Goal: Task Accomplishment & Management: Manage account settings

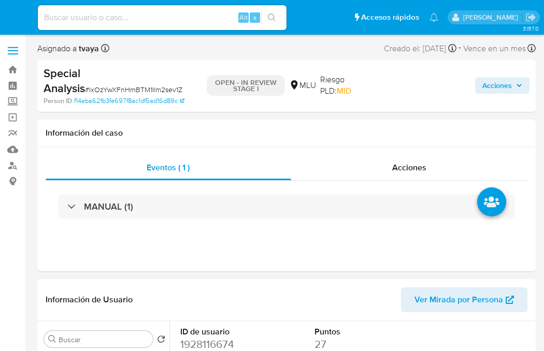
select select "10"
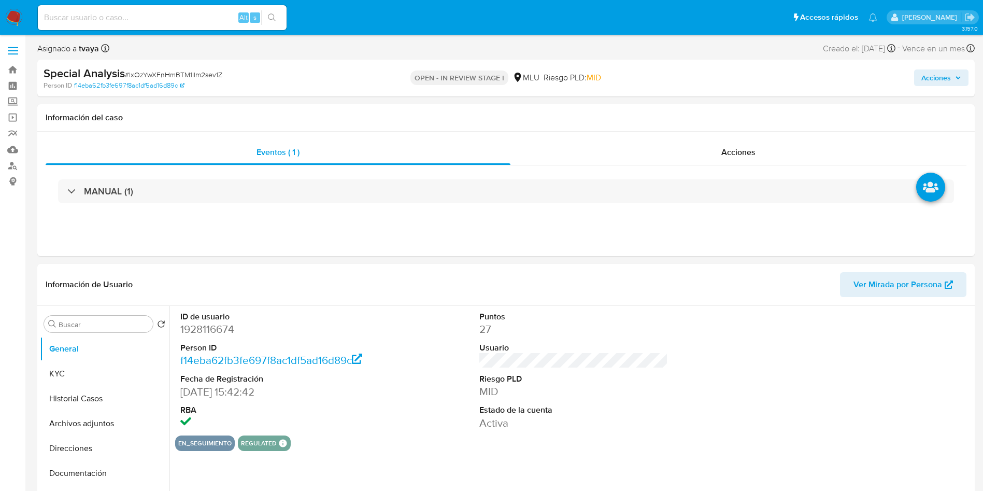
click at [18, 12] on img at bounding box center [14, 18] width 18 height 18
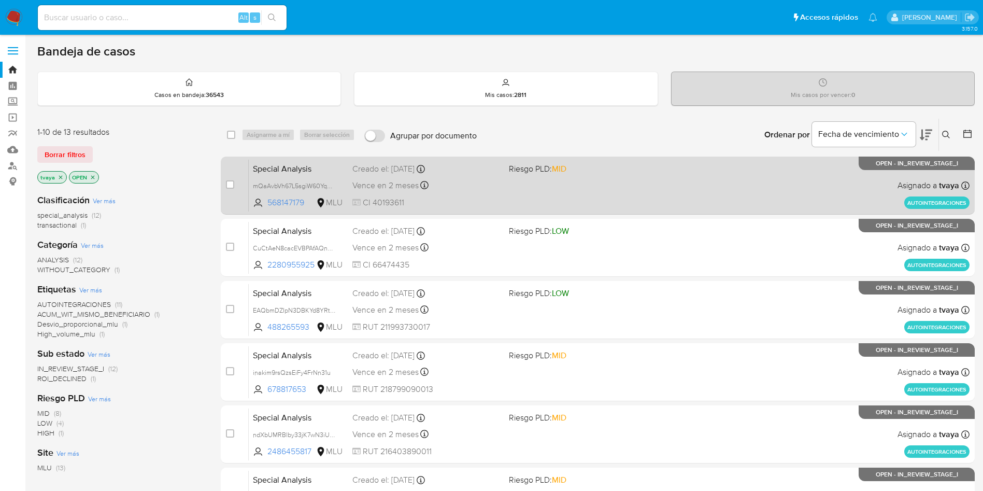
click at [506, 195] on div "Special Analysis mQaAvbVh67L5sgiW60YqMANa 568147179 MLU Riesgo PLD: MID Creado …" at bounding box center [609, 185] width 721 height 52
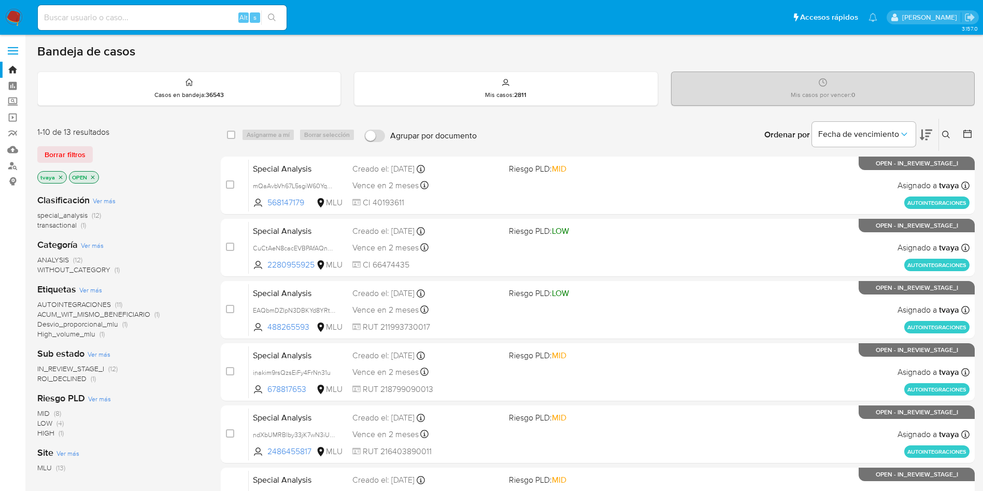
click at [57, 381] on span "ROI_DECLINED" at bounding box center [61, 378] width 49 height 10
click at [12, 18] on img at bounding box center [14, 18] width 18 height 18
click at [78, 377] on span "ROI_DECLINED" at bounding box center [61, 378] width 49 height 10
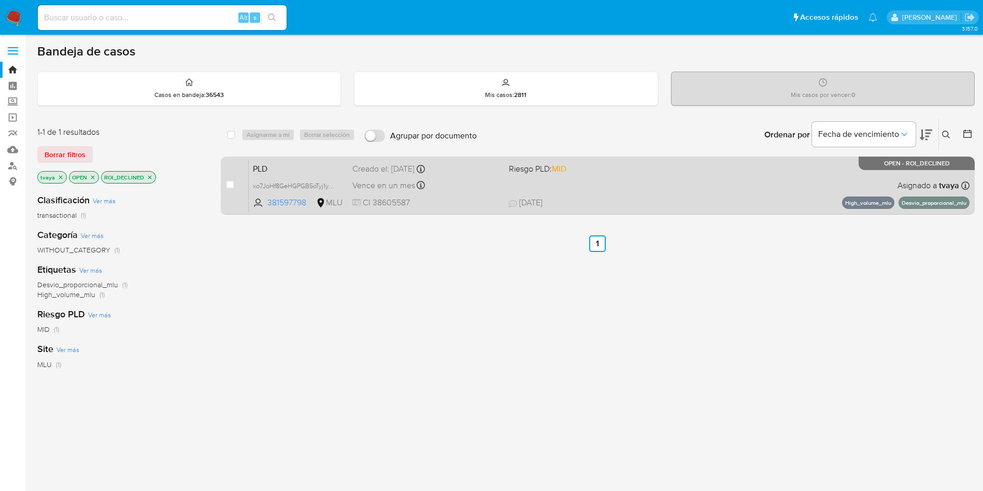
click at [670, 178] on div "PLD xo7JoHf8GeHGPGB5oTyj1yg0 381597798 MLU Riesgo PLD: MID Creado el: 12/07/202…" at bounding box center [609, 185] width 721 height 52
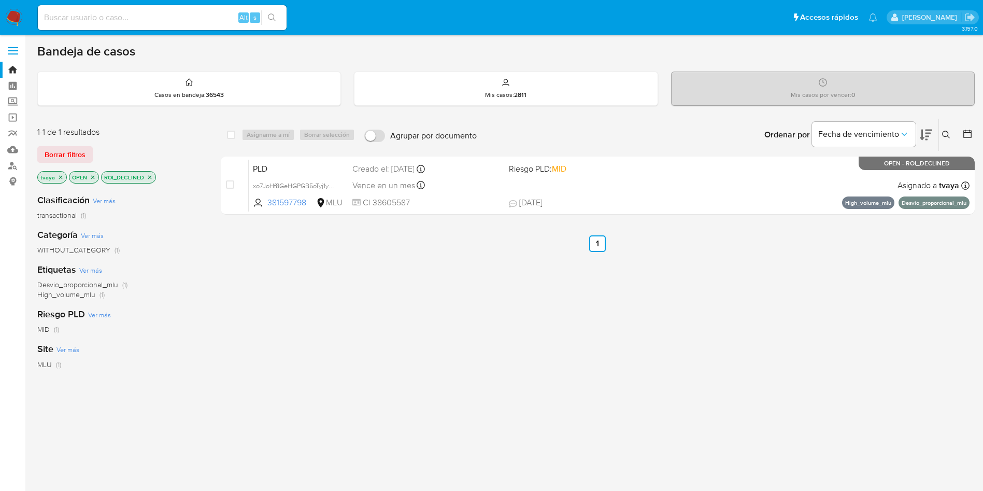
click at [592, 358] on div "select-all-cases-checkbox Asignarme a mí Borrar selección Agrupar por documento…" at bounding box center [598, 352] width 754 height 469
click at [18, 16] on img at bounding box center [14, 18] width 18 height 18
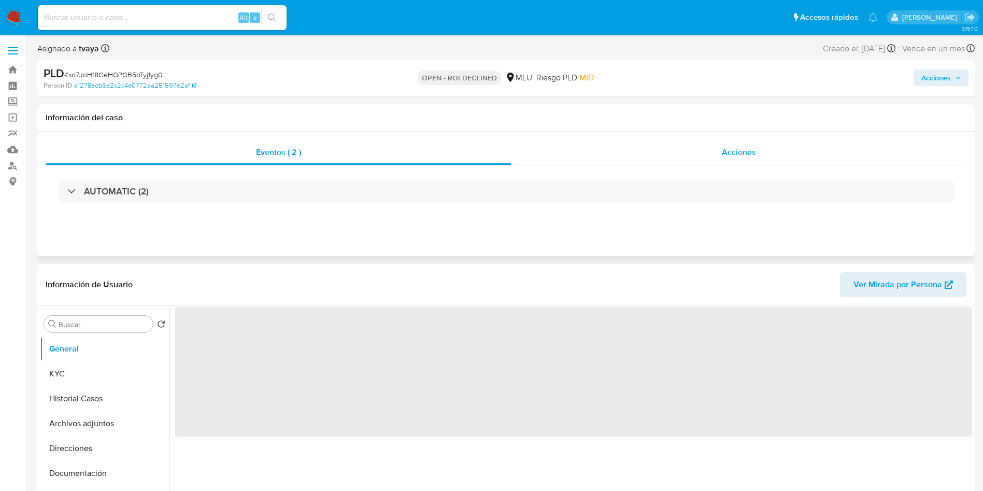
click at [766, 145] on div "Acciones" at bounding box center [738, 152] width 455 height 25
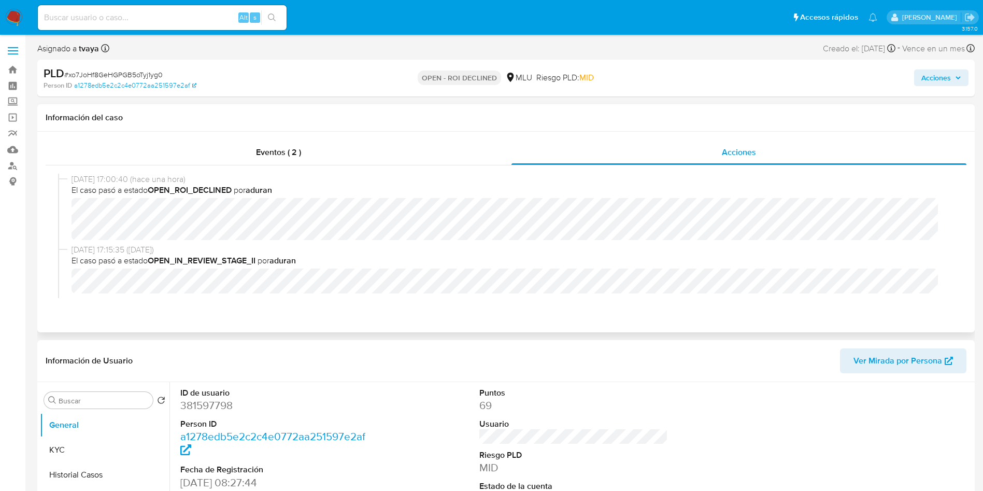
select select "10"
click at [78, 464] on button "Historial Casos" at bounding box center [100, 474] width 121 height 25
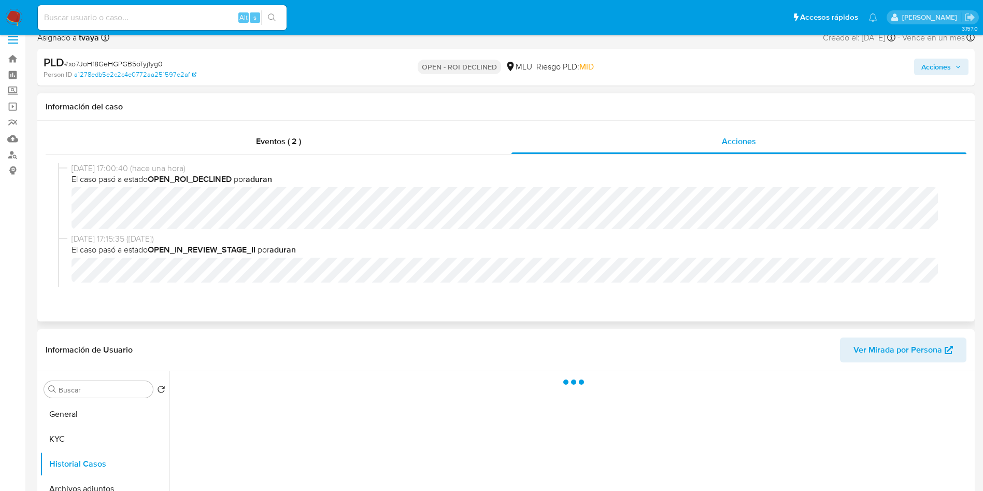
scroll to position [78, 0]
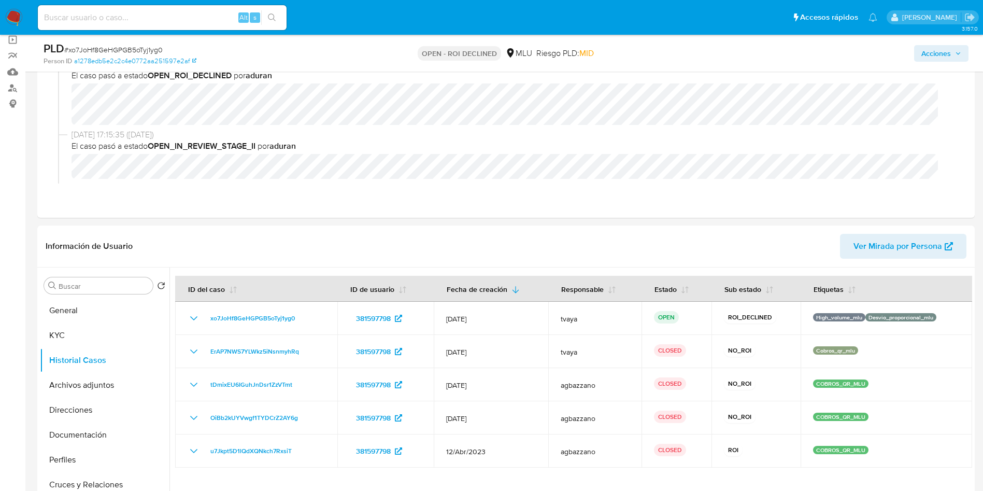
click at [953, 48] on span "Acciones" at bounding box center [941, 53] width 40 height 15
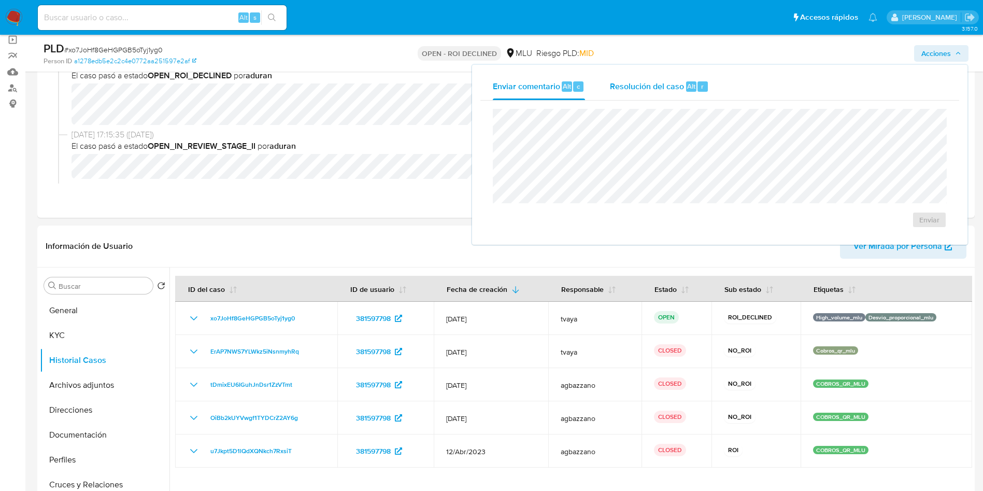
click at [663, 78] on div "Resolución del caso Alt r" at bounding box center [659, 86] width 99 height 27
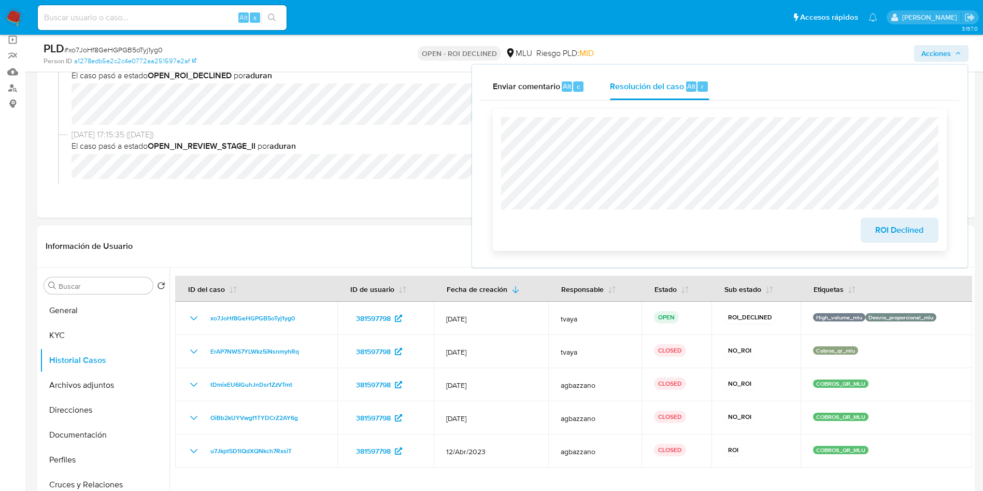
click at [902, 232] on span "ROI Declined" at bounding box center [899, 230] width 51 height 23
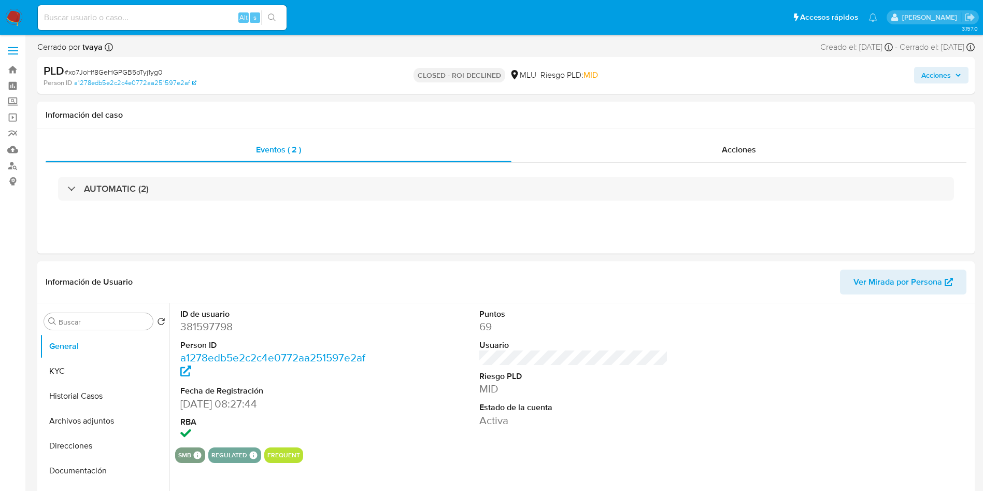
select select "10"
click at [92, 386] on button "Historial Casos" at bounding box center [100, 395] width 121 height 25
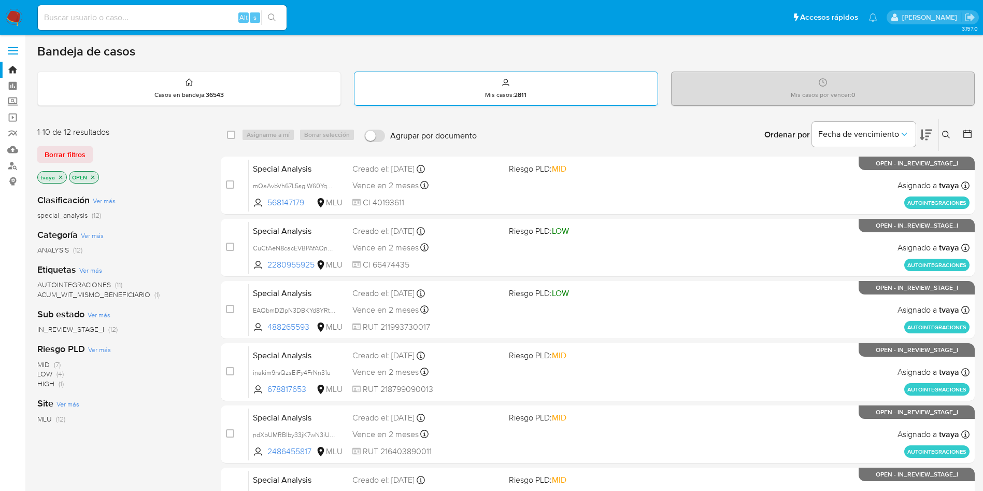
click at [371, 86] on div "Mis casos : 2811" at bounding box center [505, 88] width 303 height 33
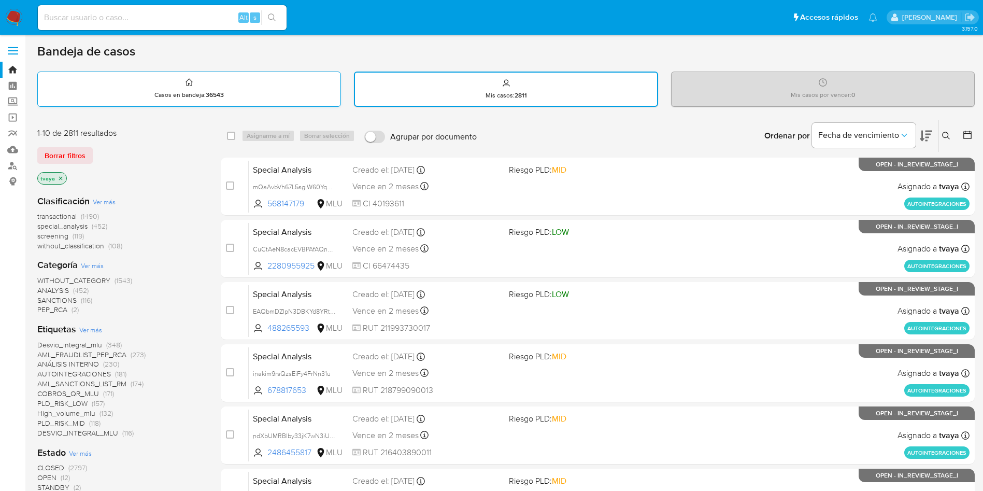
click at [295, 89] on div "Casos en bandeja : 36543" at bounding box center [189, 88] width 303 height 33
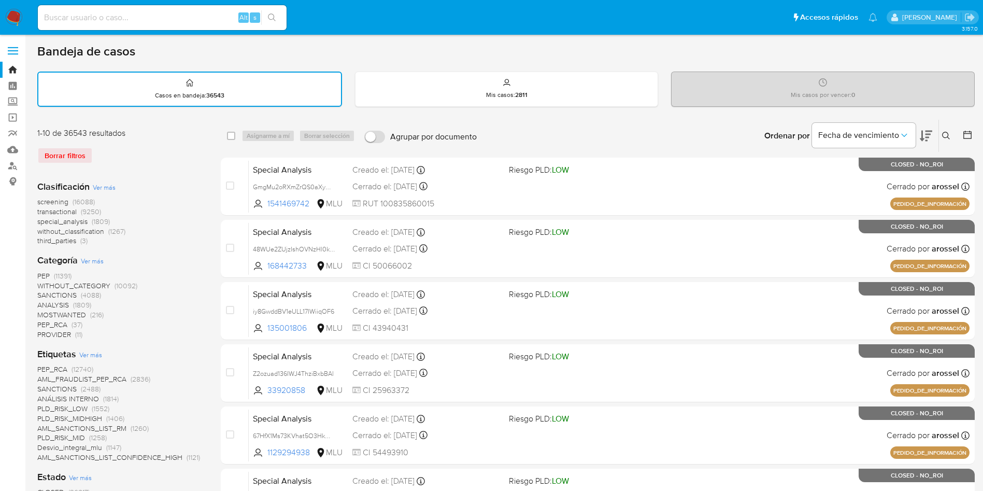
click at [9, 12] on img at bounding box center [14, 18] width 18 height 18
